Goal: Use online tool/utility: Utilize a website feature to perform a specific function

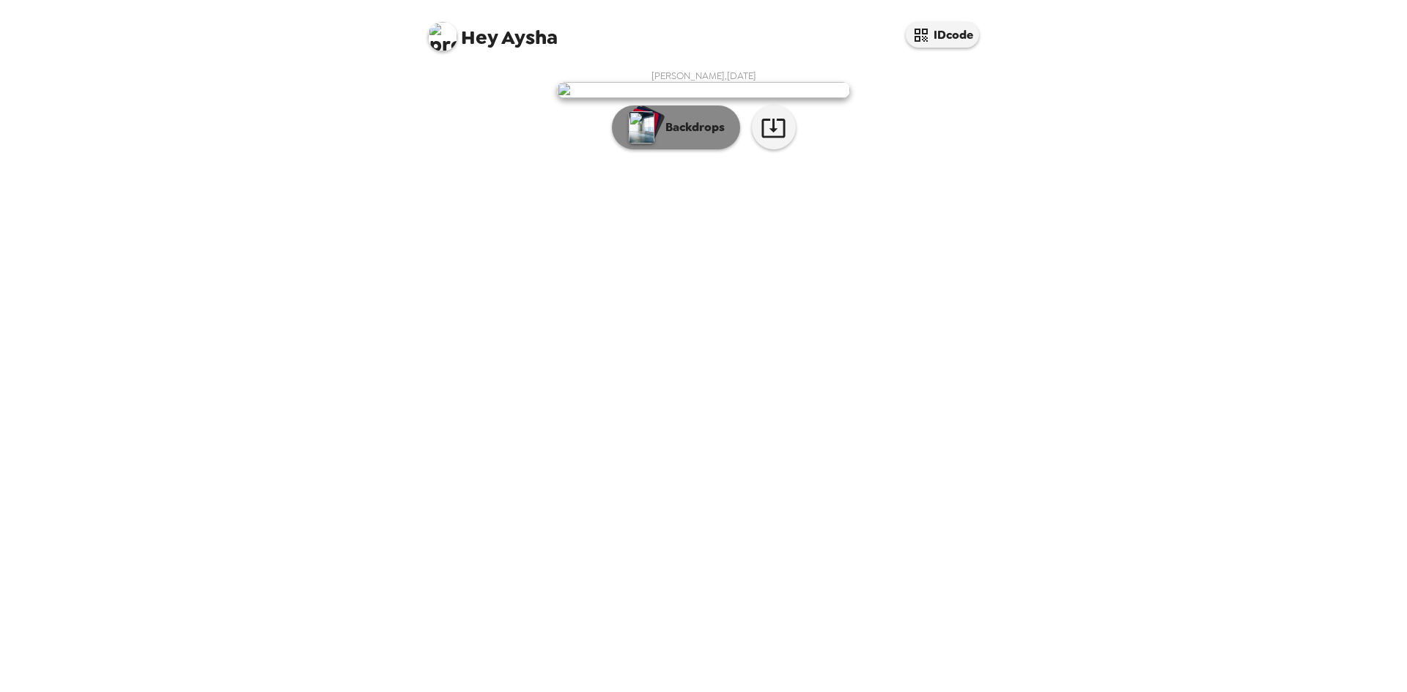
click at [684, 136] on p "Backdrops" at bounding box center [691, 128] width 67 height 18
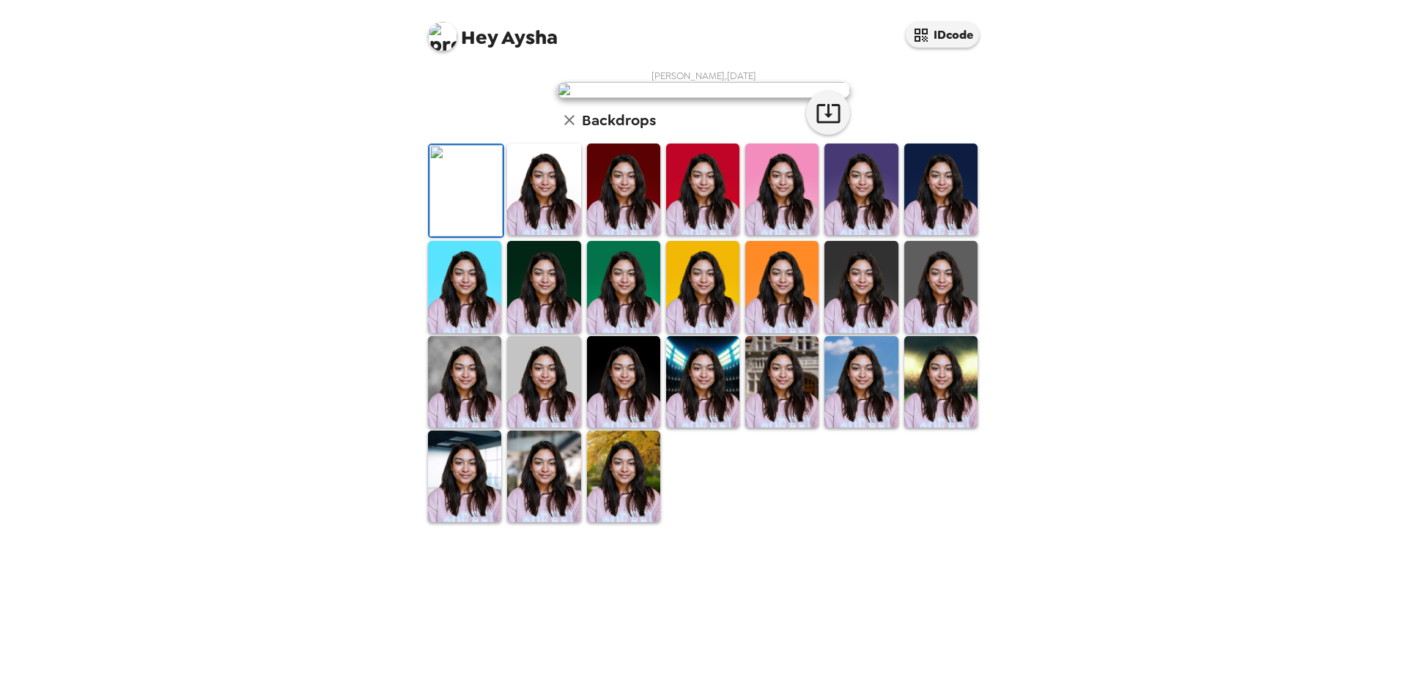
scroll to position [196, 0]
click at [767, 428] on img at bounding box center [781, 382] width 73 height 92
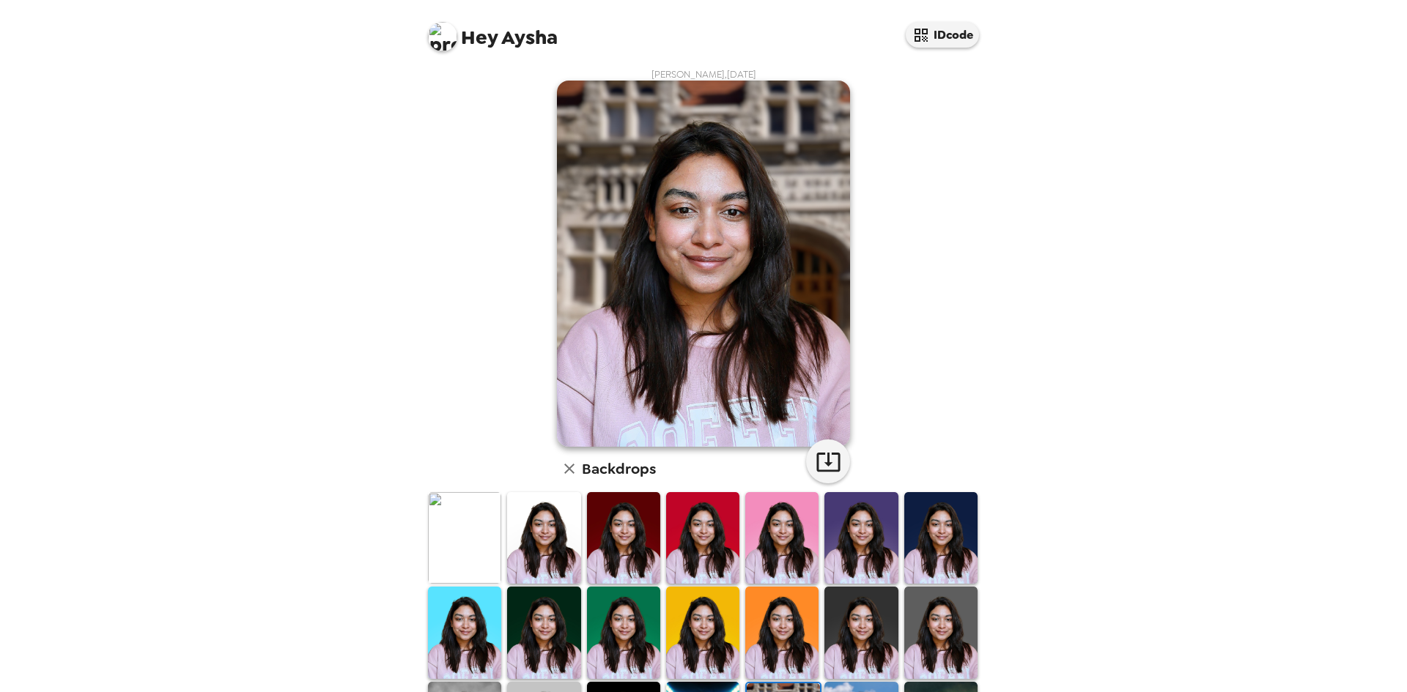
scroll to position [0, 0]
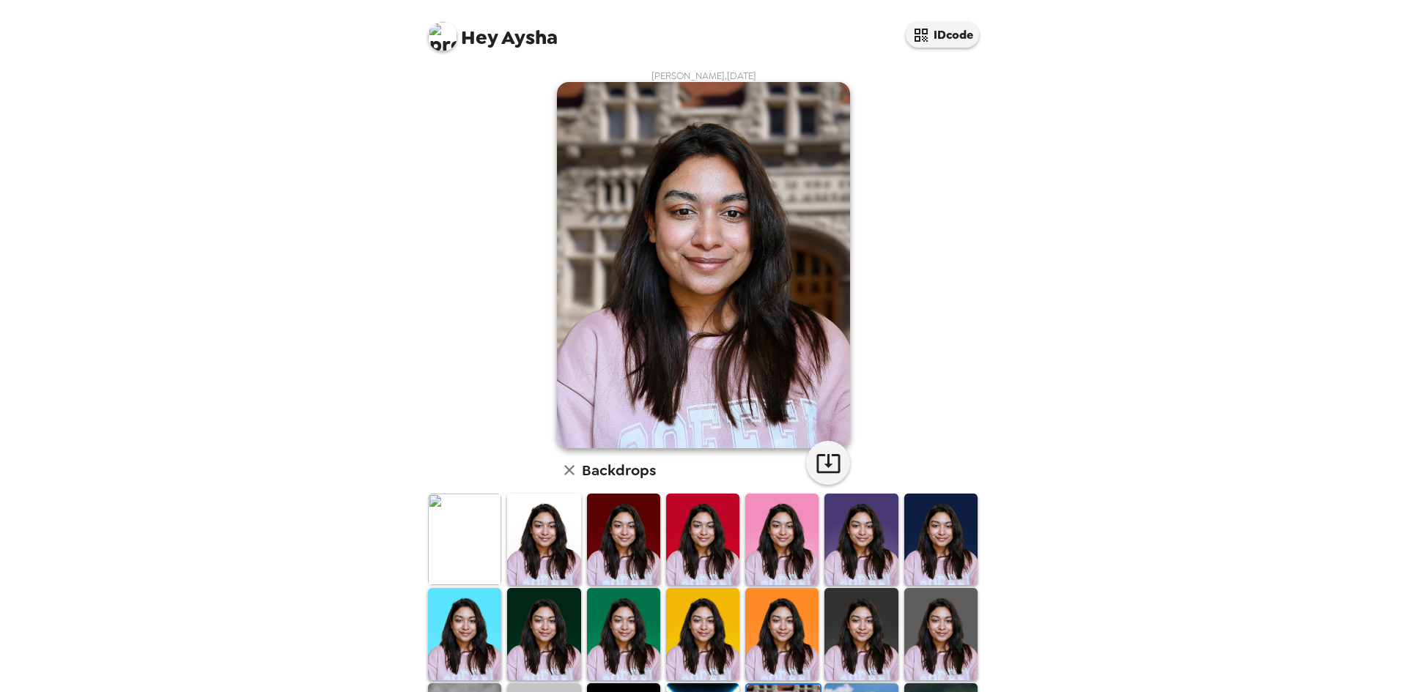
click at [540, 550] on img at bounding box center [543, 540] width 73 height 92
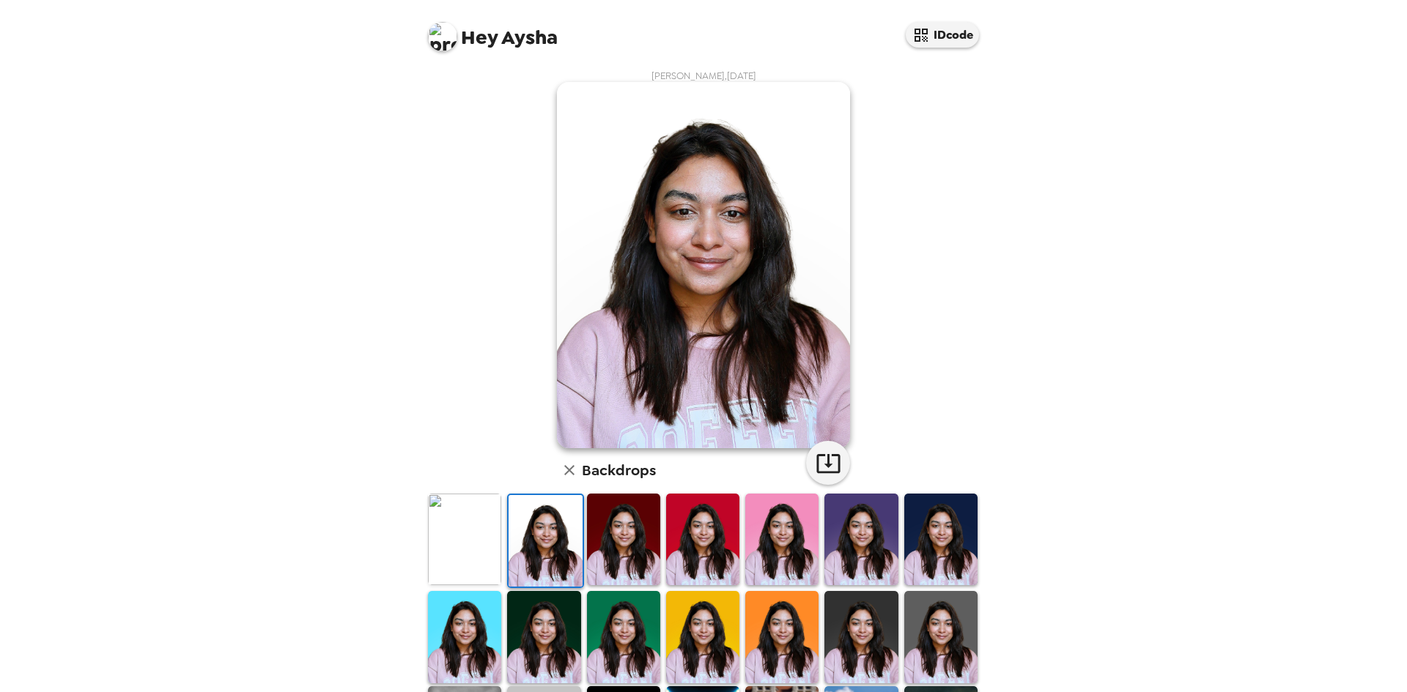
click at [476, 540] on img at bounding box center [464, 540] width 73 height 92
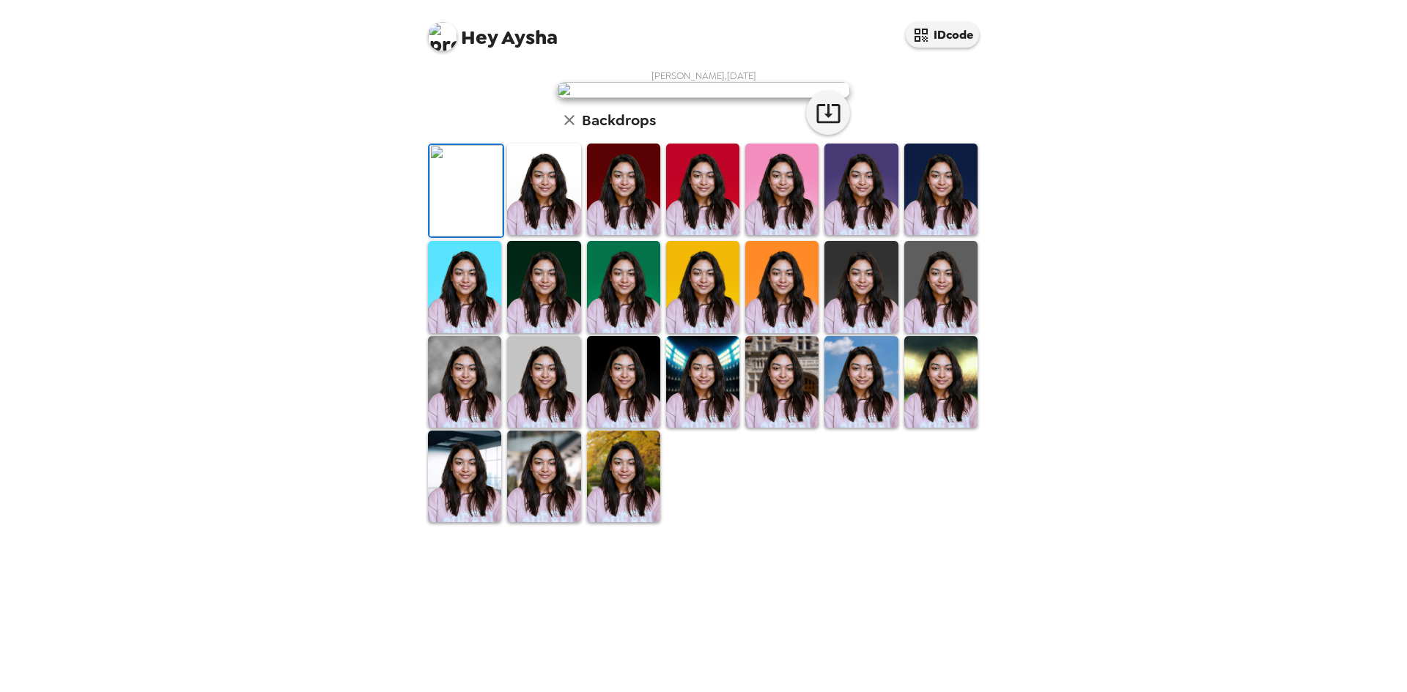
click at [521, 235] on img at bounding box center [543, 190] width 73 height 92
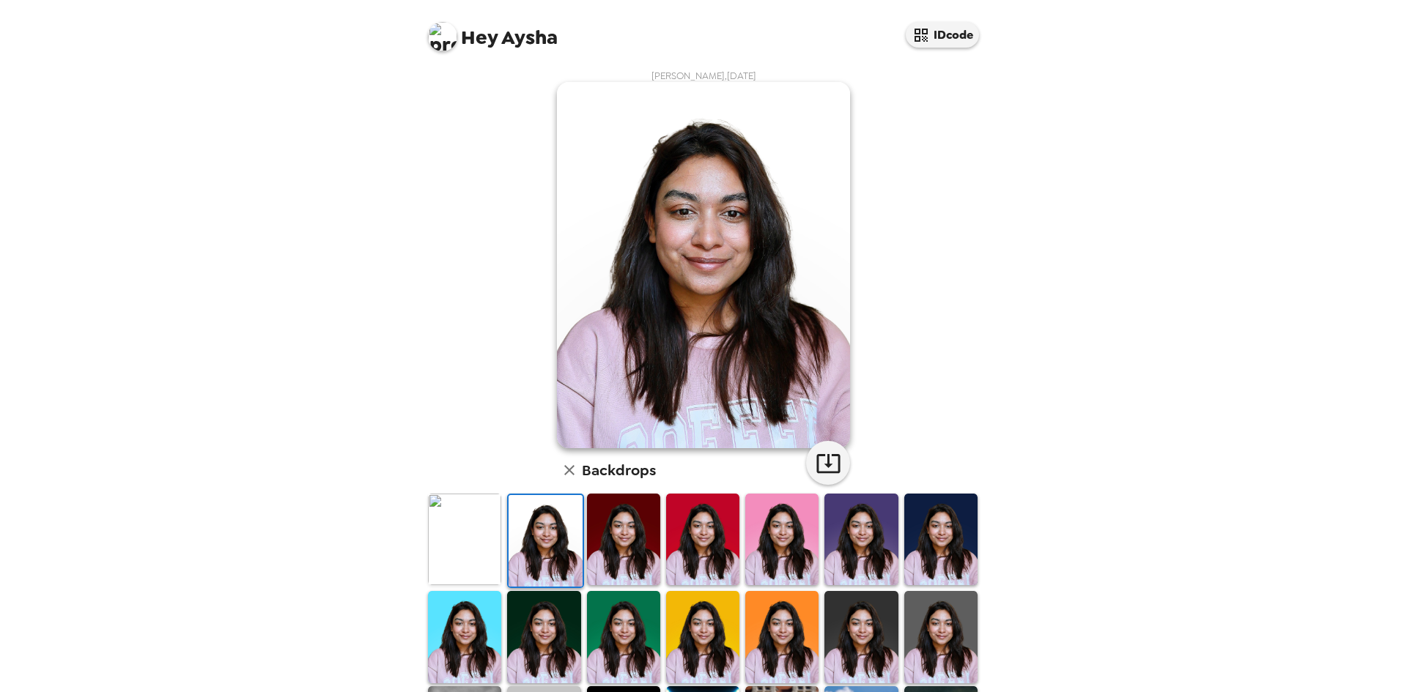
click at [634, 556] on img at bounding box center [623, 540] width 73 height 92
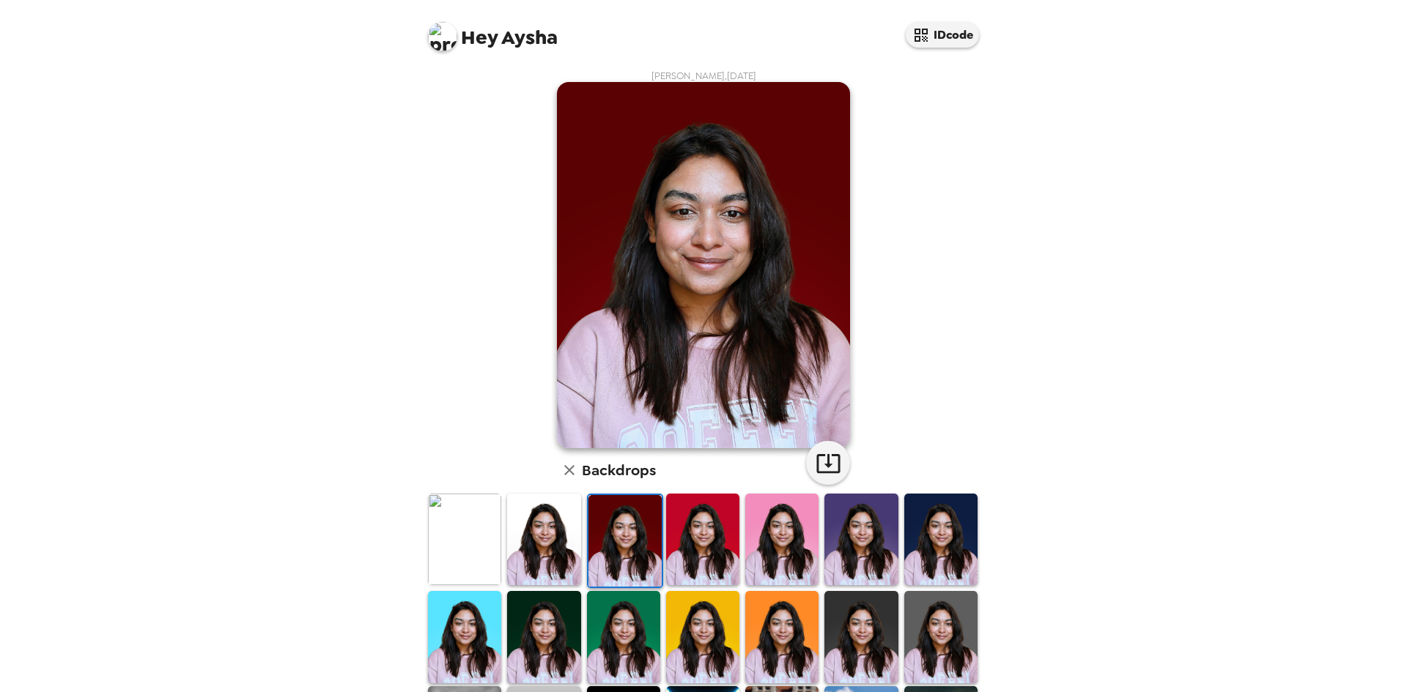
click at [707, 547] on img at bounding box center [702, 540] width 73 height 92
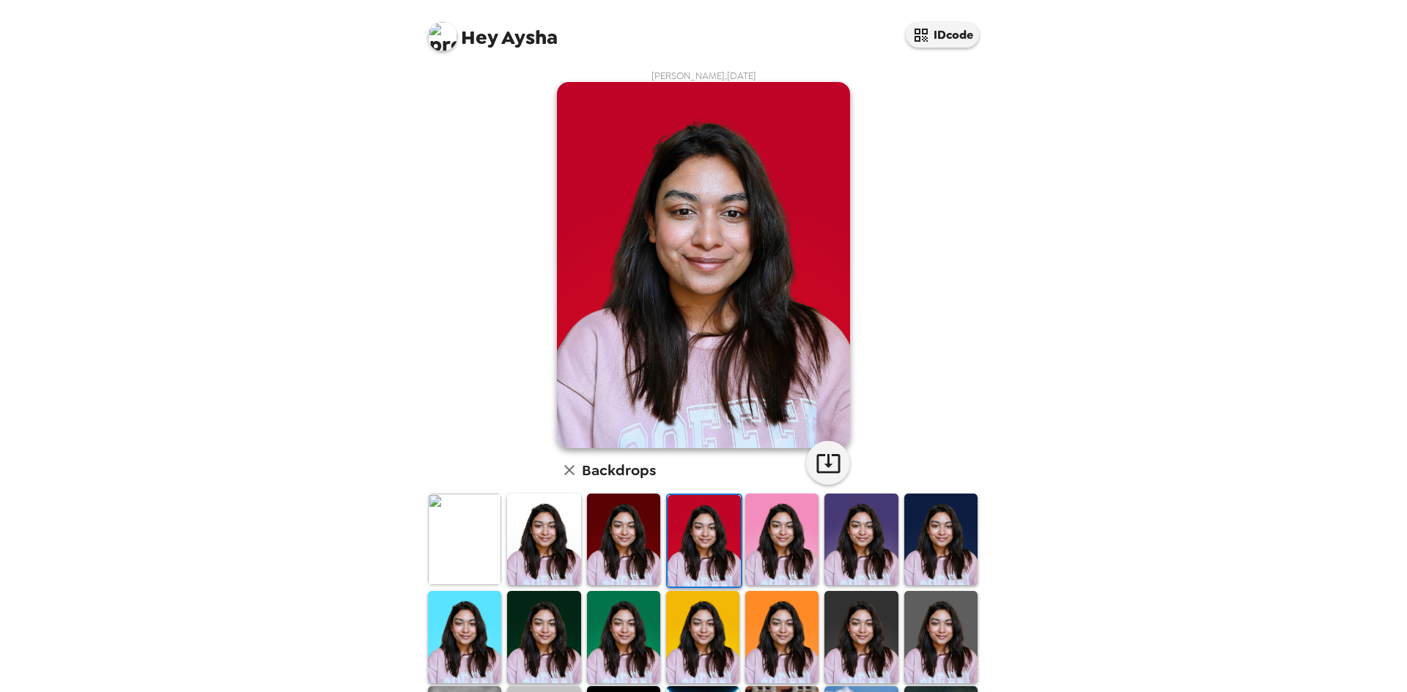
click at [770, 564] on img at bounding box center [781, 540] width 73 height 92
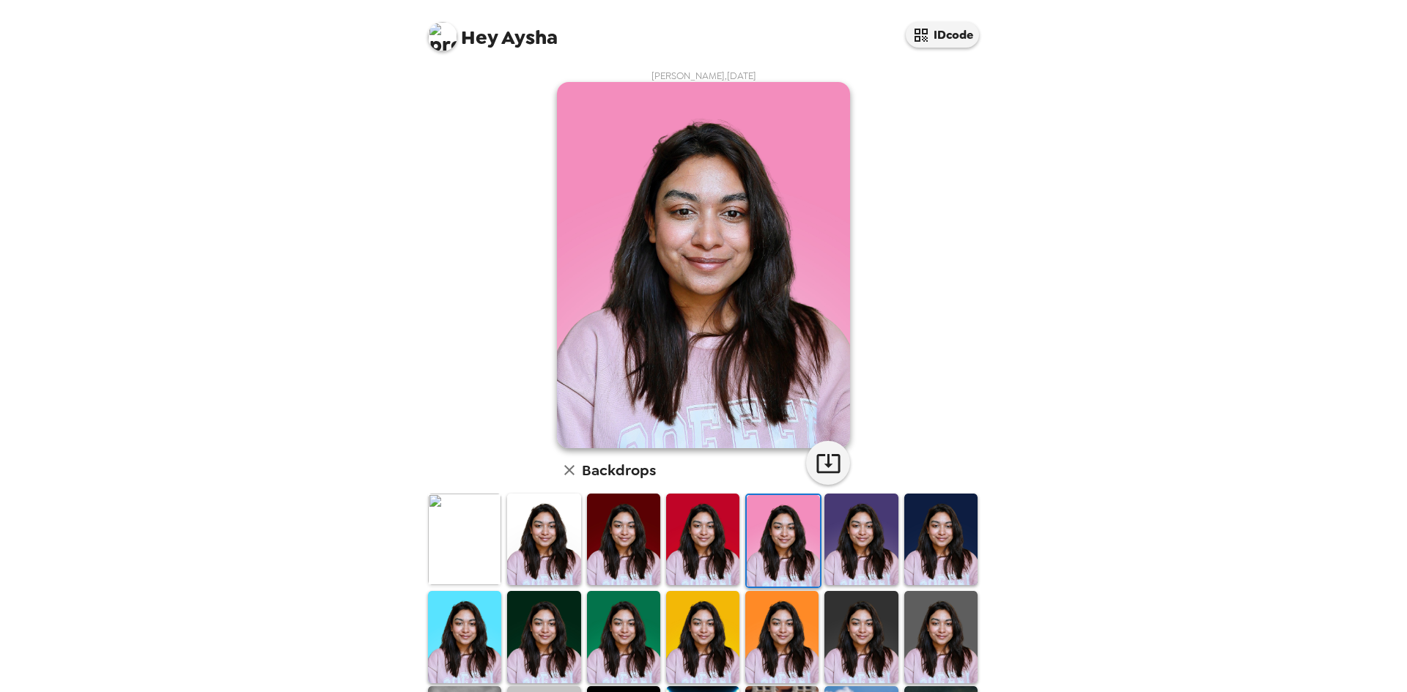
click at [854, 561] on img at bounding box center [860, 540] width 73 height 92
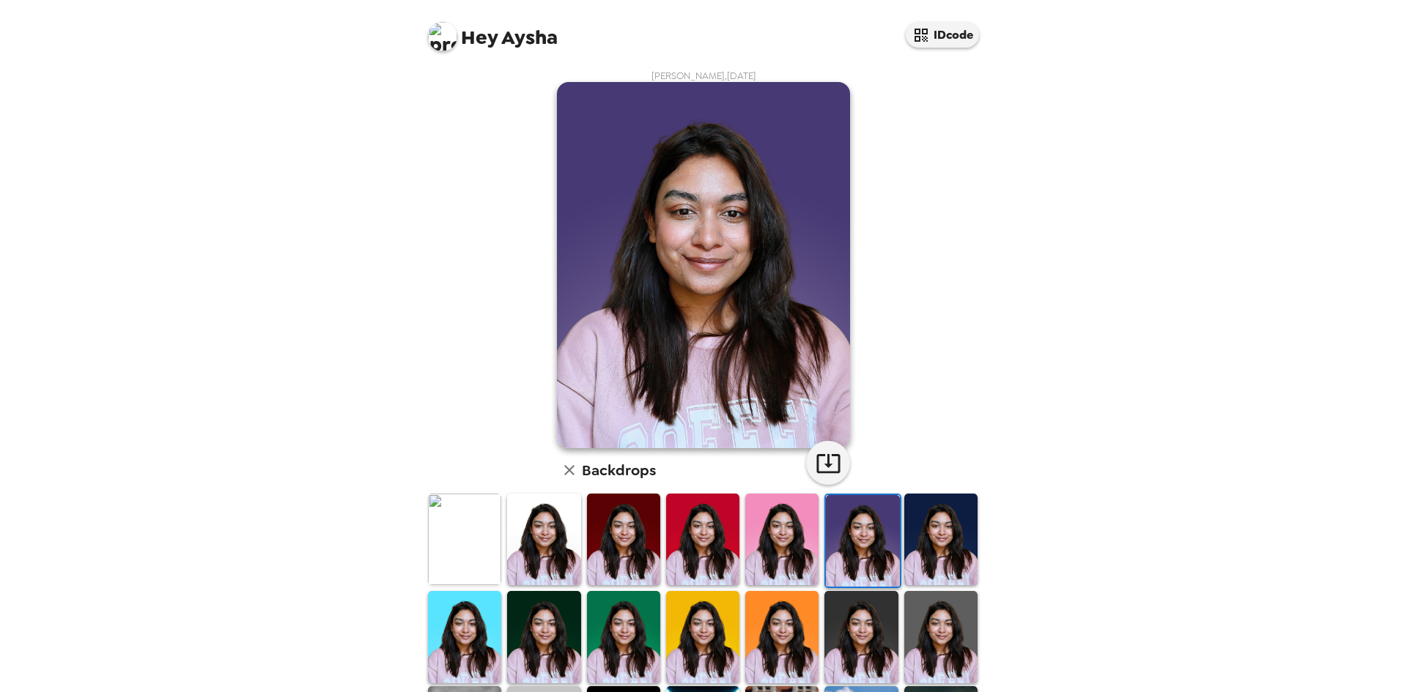
click at [945, 555] on img at bounding box center [940, 540] width 73 height 92
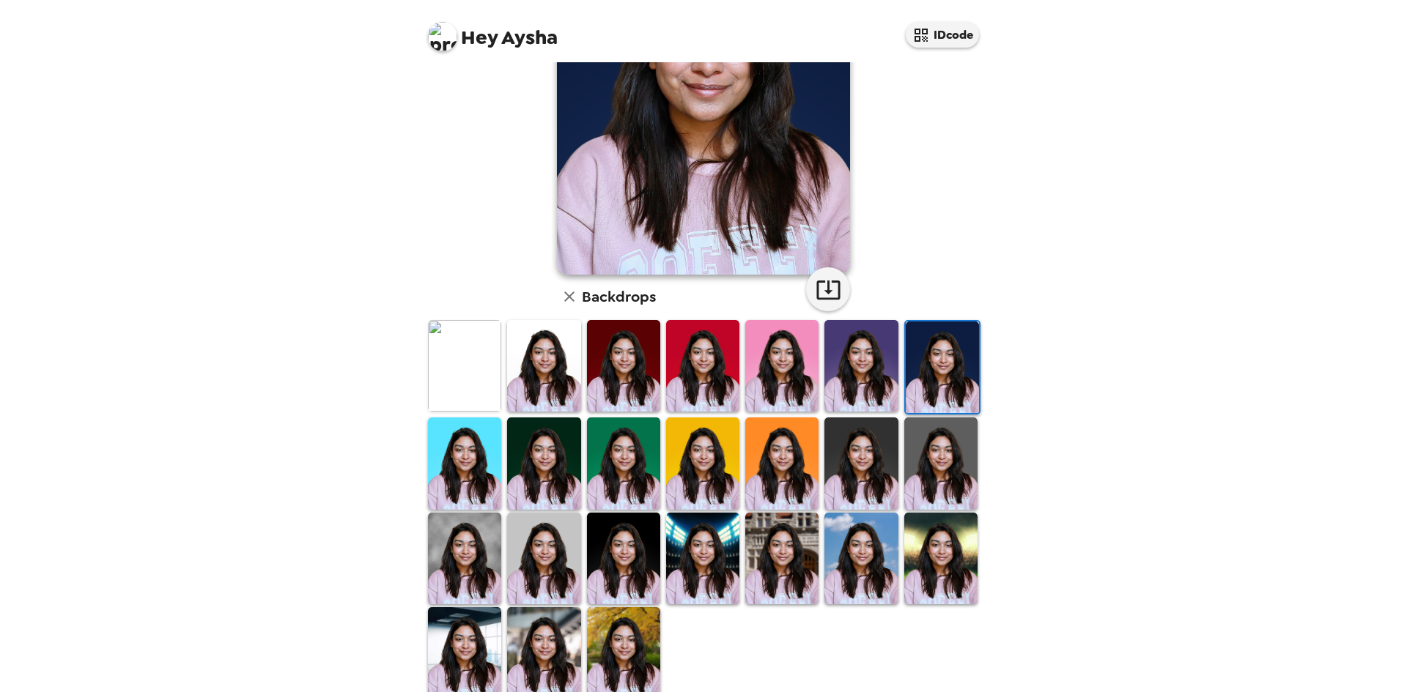
scroll to position [196, 0]
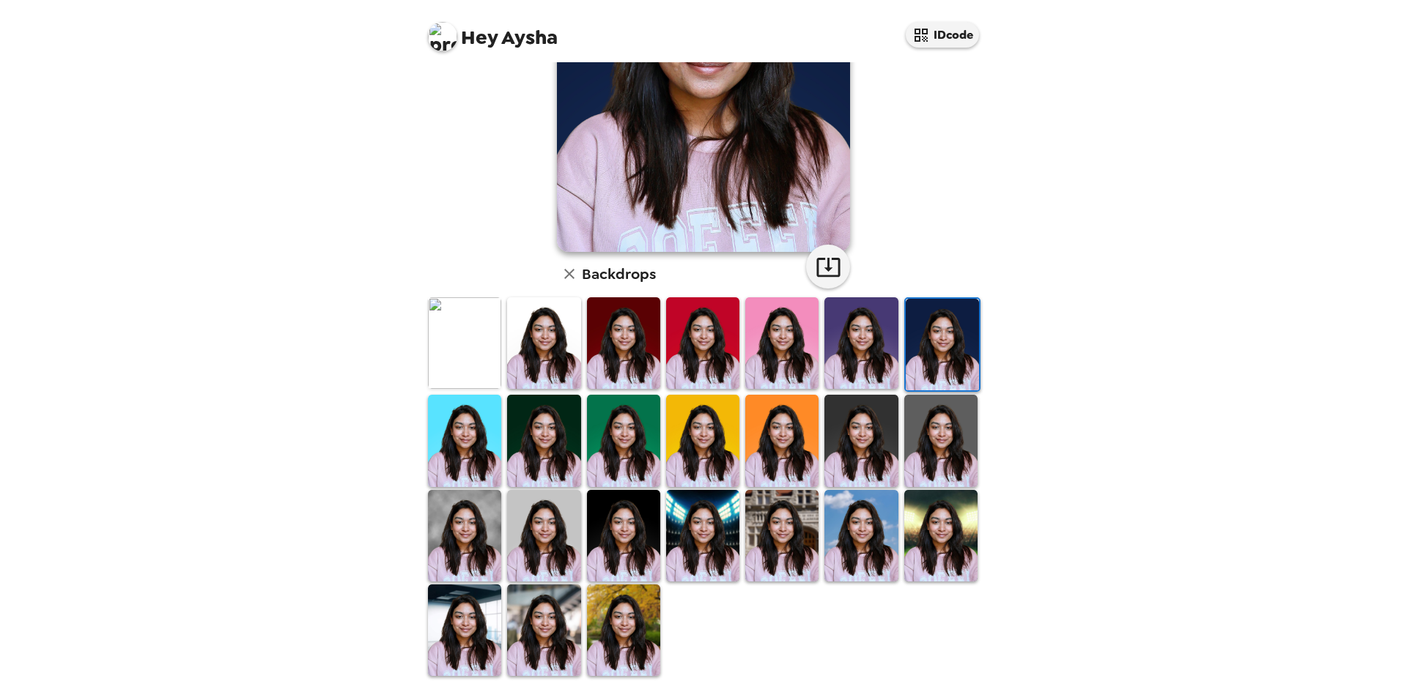
click at [551, 549] on img at bounding box center [543, 536] width 73 height 92
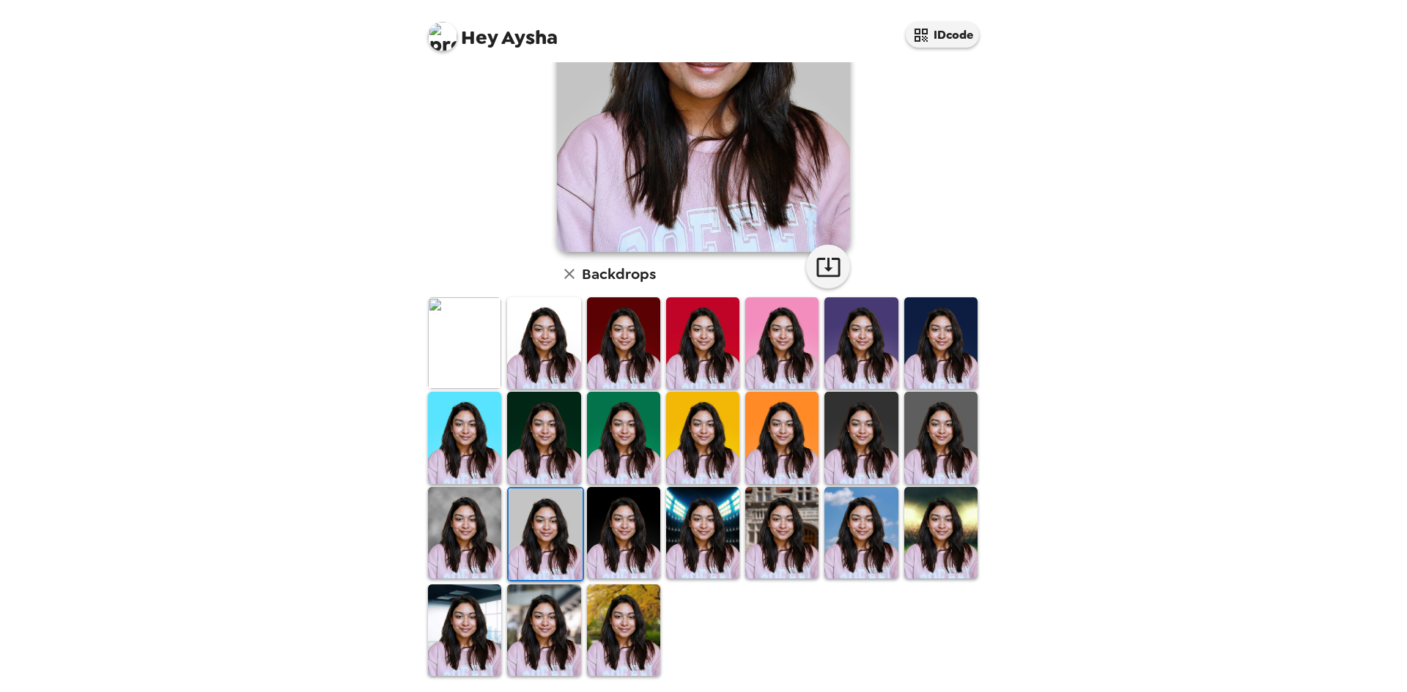
click at [457, 549] on img at bounding box center [464, 533] width 73 height 92
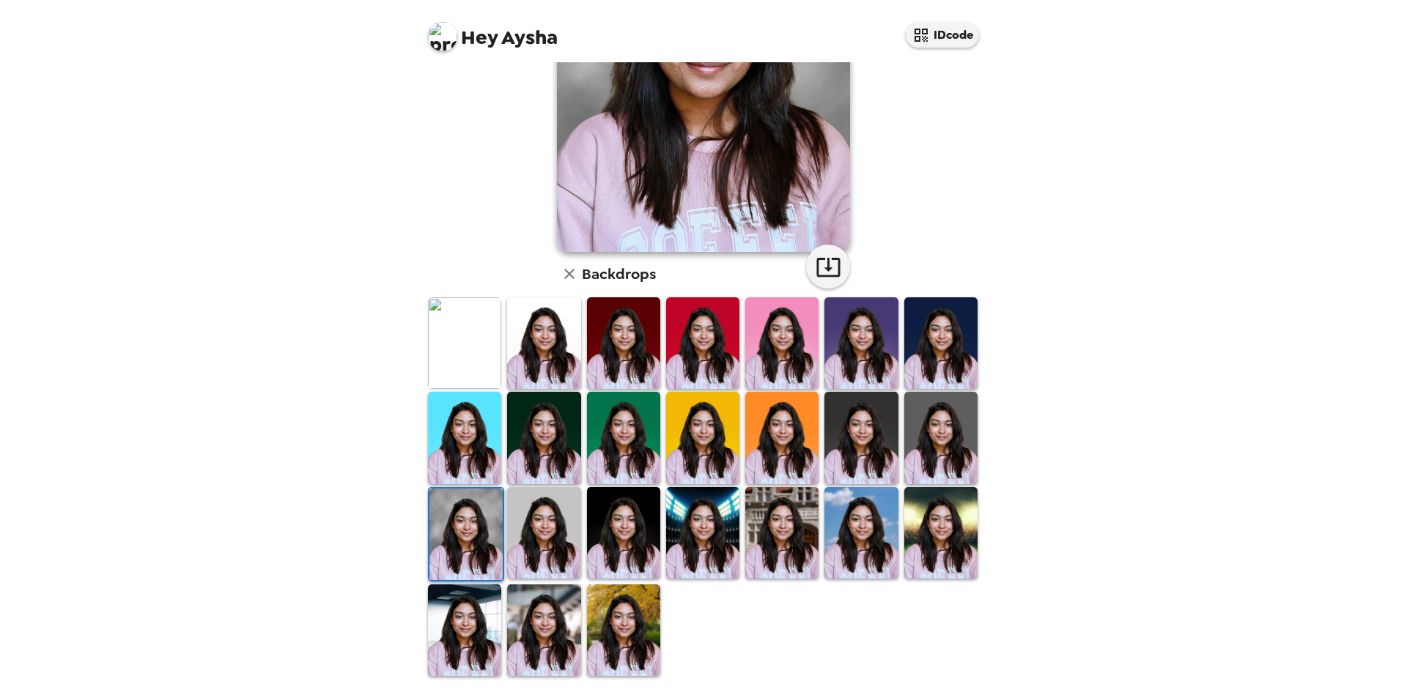
scroll to position [0, 0]
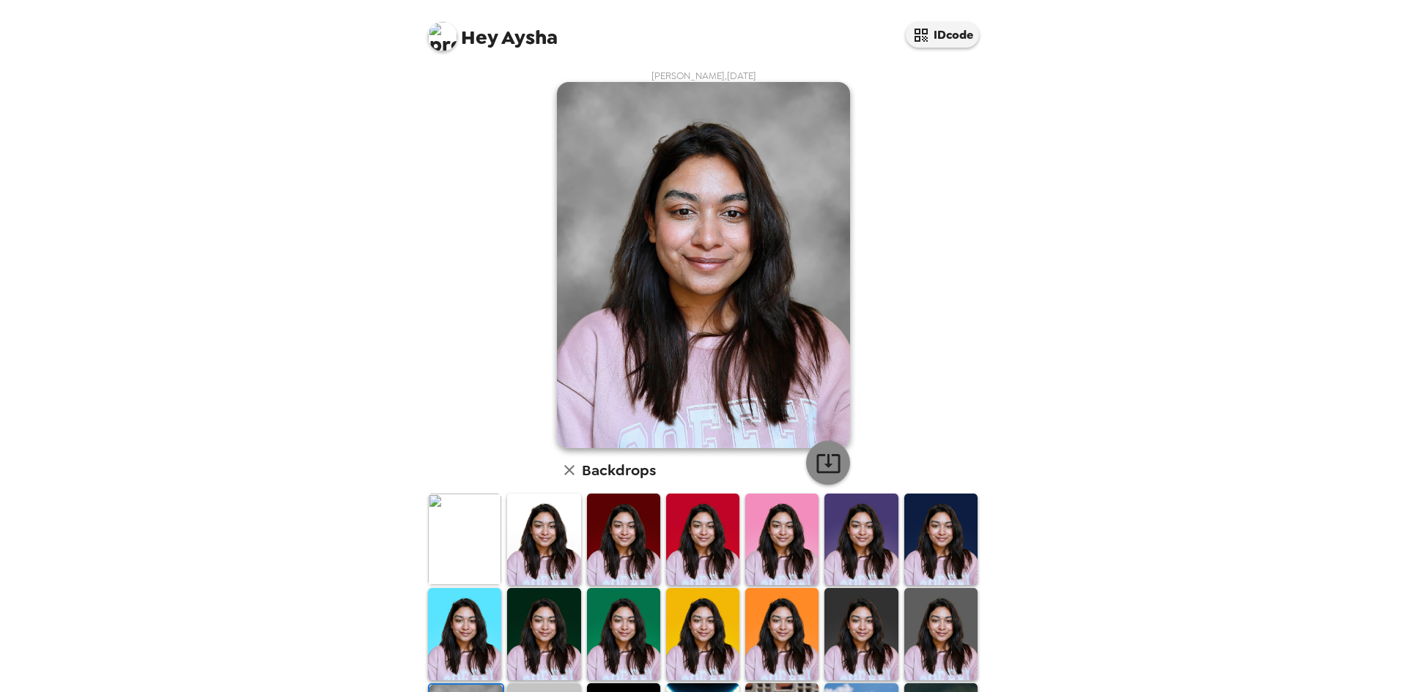
click at [832, 468] on icon "button" at bounding box center [829, 464] width 26 height 26
click at [484, 541] on img at bounding box center [464, 540] width 73 height 92
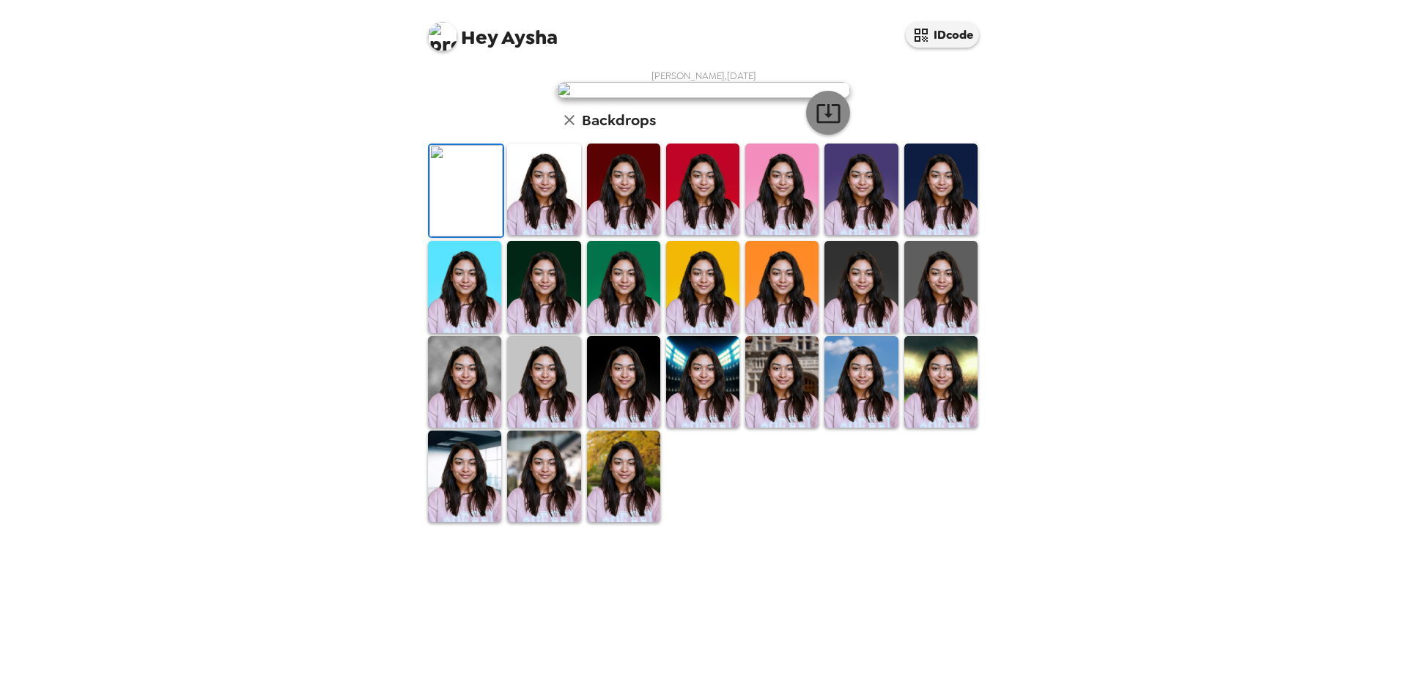
click at [809, 135] on button "button" at bounding box center [828, 113] width 44 height 44
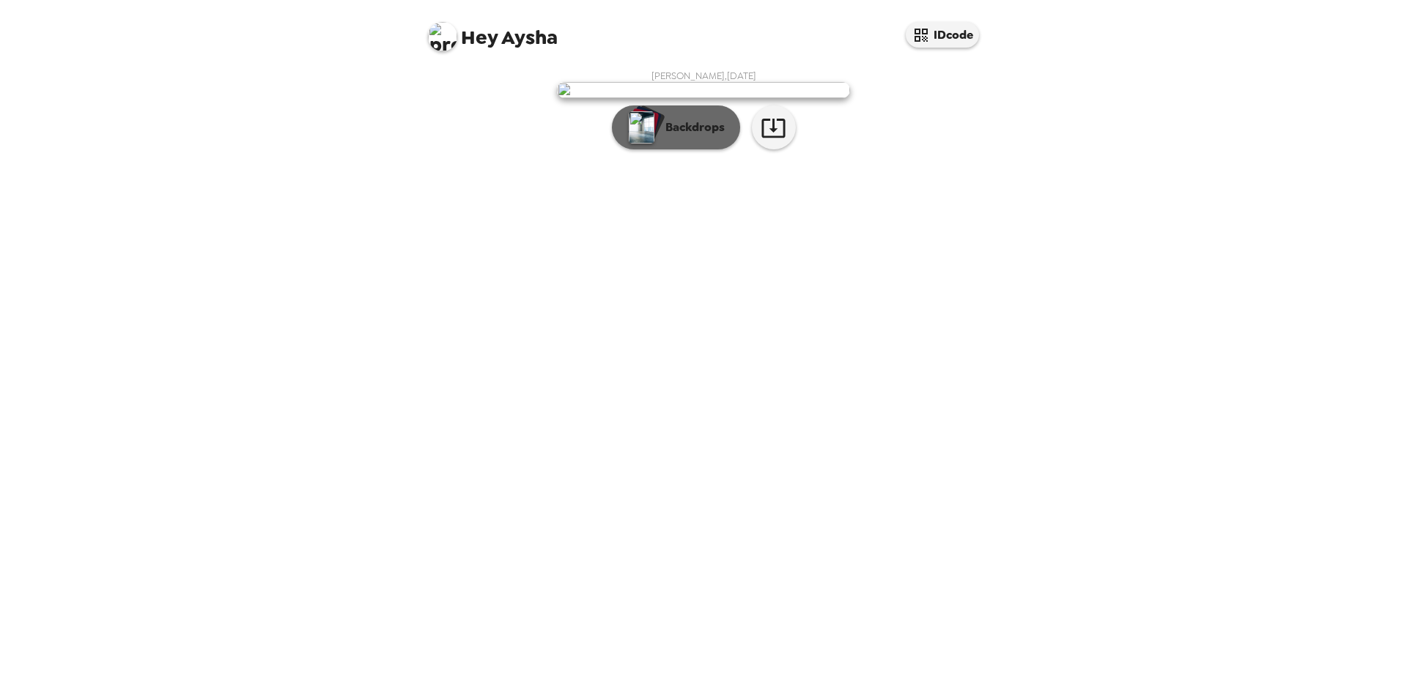
click at [703, 136] on p "Backdrops" at bounding box center [691, 128] width 67 height 18
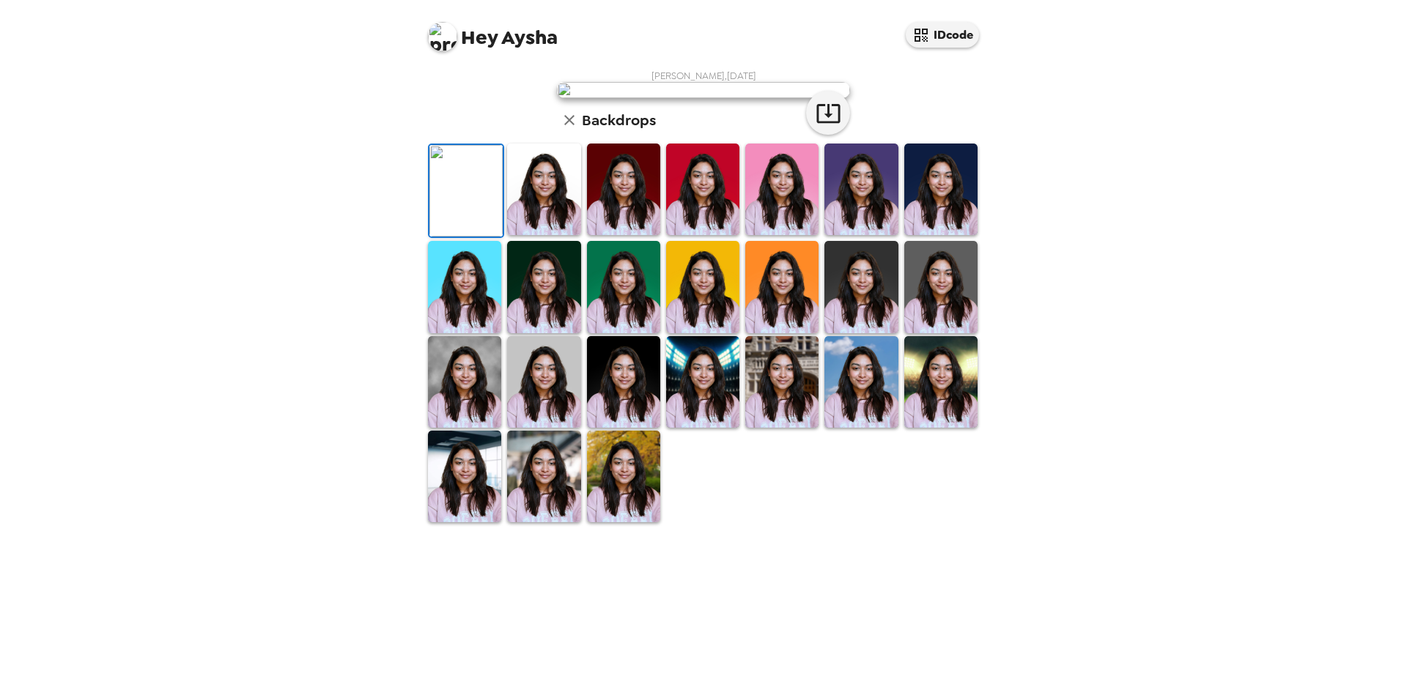
scroll to position [196, 0]
click at [846, 428] on img at bounding box center [860, 382] width 73 height 92
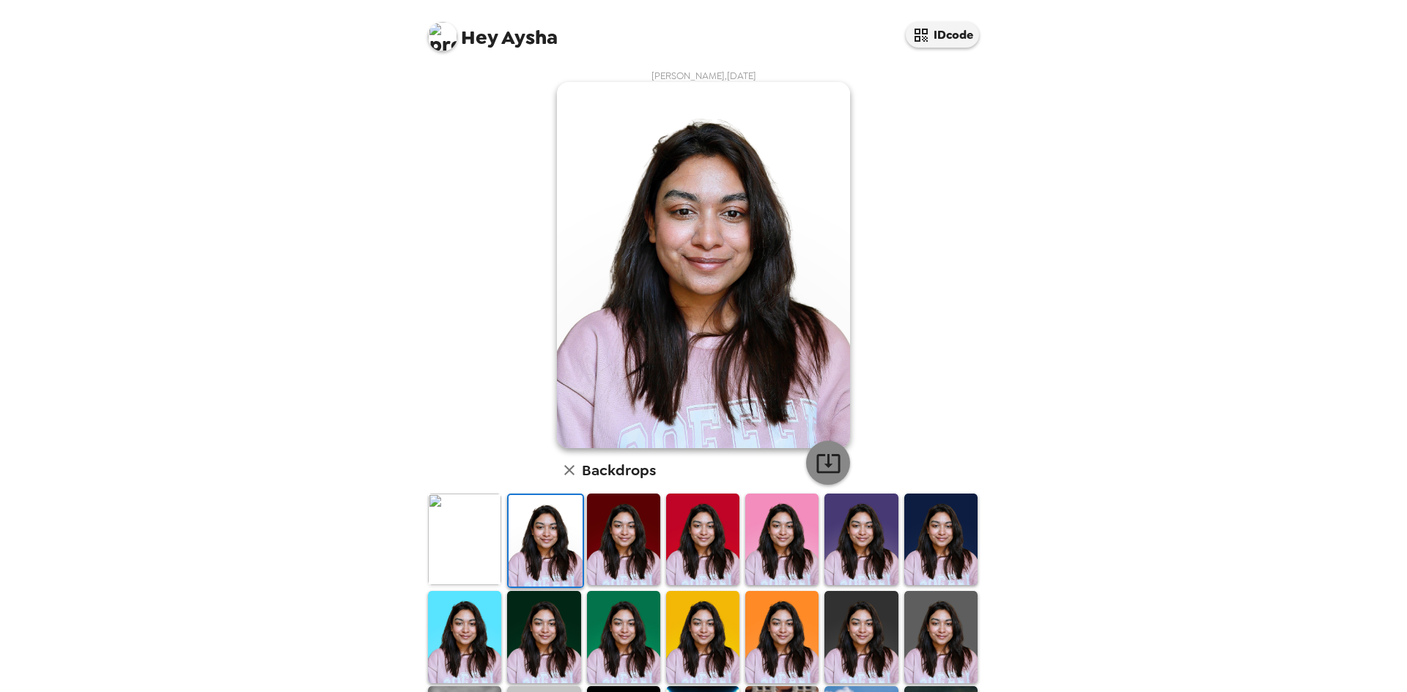
click at [836, 450] on button "button" at bounding box center [828, 463] width 44 height 44
click at [498, 202] on div "[PERSON_NAME] , [DATE] Backdrops" at bounding box center [703, 472] width 557 height 805
